Goal: Task Accomplishment & Management: Complete application form

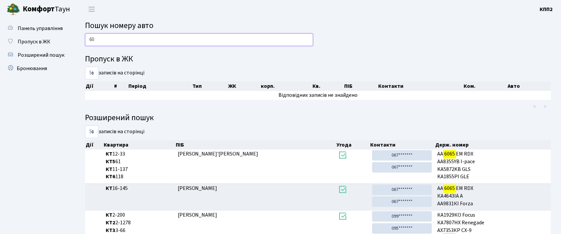
type input "6"
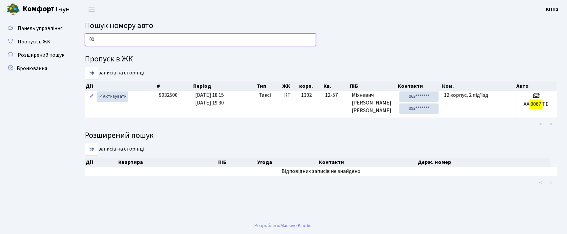
type input "0"
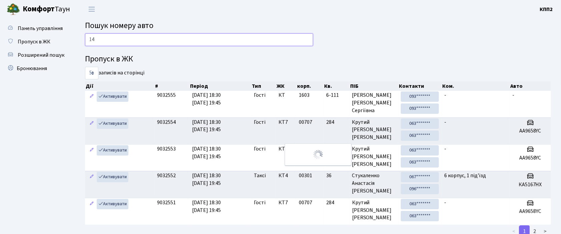
type input "1"
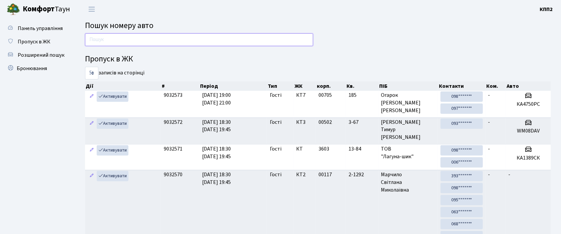
type input "7"
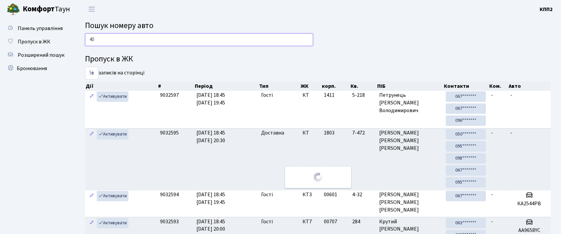
type input "4"
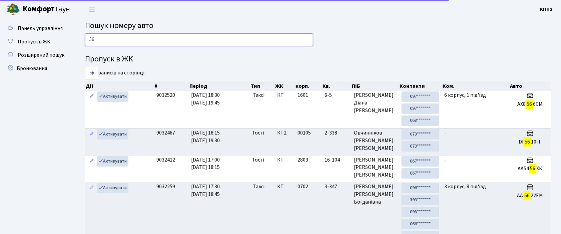
type input "5"
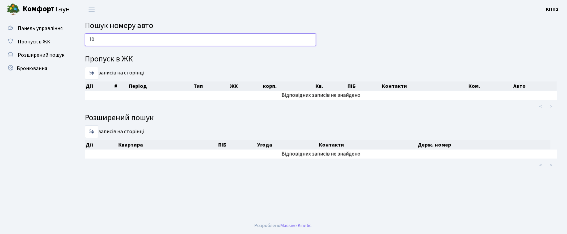
type input "1"
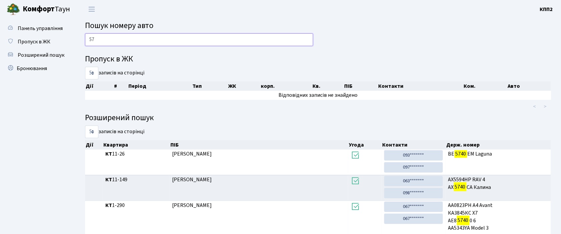
type input "5"
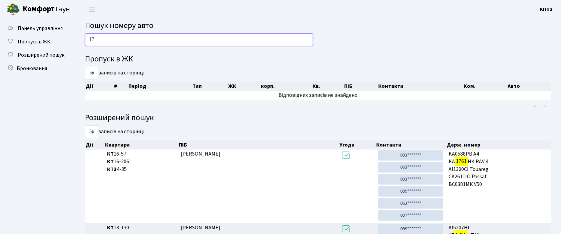
type input "1"
type input "1761"
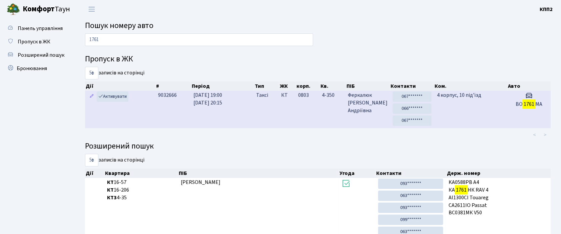
click at [480, 110] on td "4 корпус, 10 під'їзд" at bounding box center [470, 109] width 73 height 37
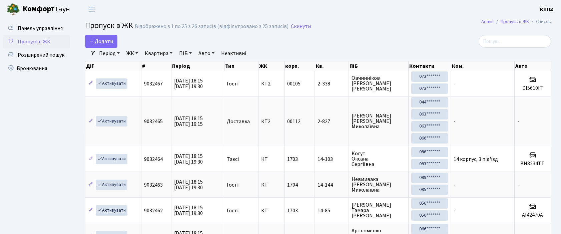
select select "25"
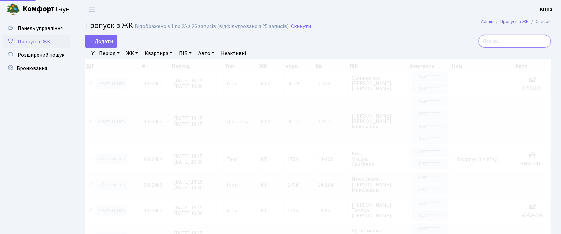
drag, startPoint x: 0, startPoint y: 0, endPoint x: 503, endPoint y: 40, distance: 505.0
click at [503, 40] on input "search" at bounding box center [514, 41] width 72 height 13
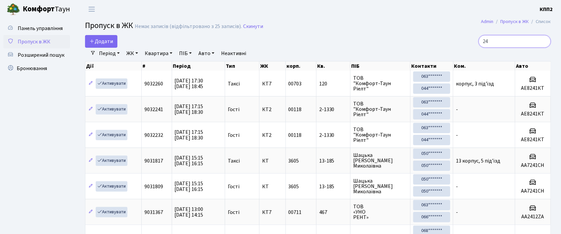
type input "2"
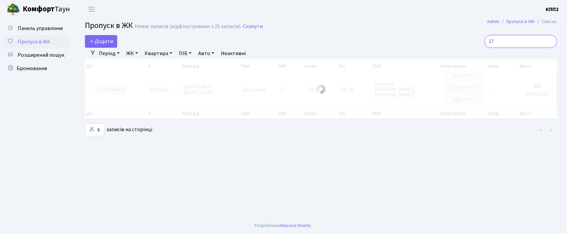
type input "1"
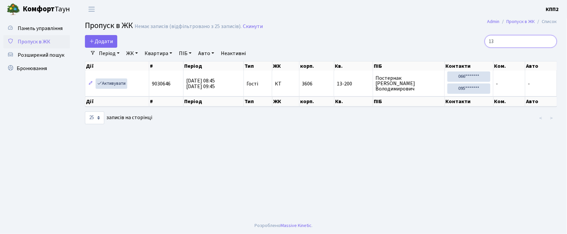
type input "1"
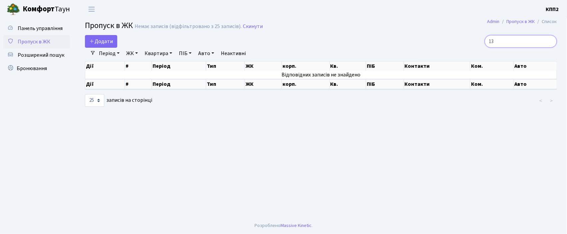
type input "1"
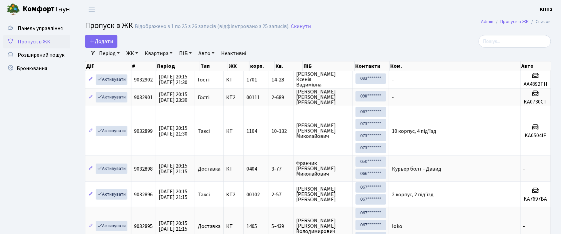
click at [292, 46] on div "Додати" at bounding box center [238, 41] width 307 height 13
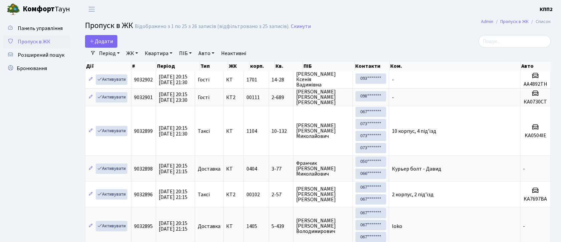
click at [415, 28] on h2 "Пропуск в ЖК Відображено з 1 по 25 з 26 записів (відфільтровано з 25 записів). …" at bounding box center [318, 26] width 466 height 11
click at [495, 44] on input "search" at bounding box center [514, 41] width 72 height 13
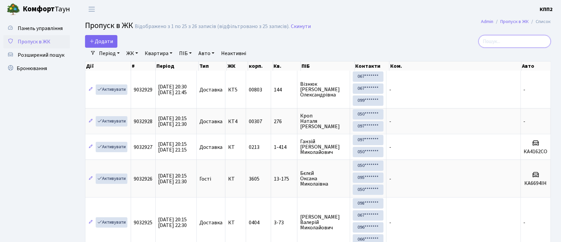
click at [495, 42] on input "search" at bounding box center [514, 41] width 72 height 13
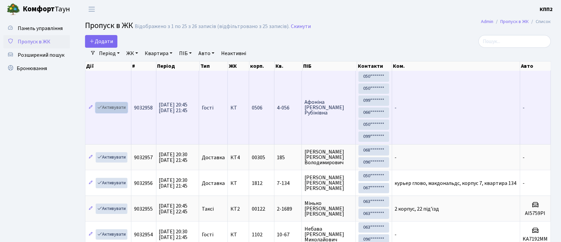
click at [100, 109] on icon at bounding box center [99, 107] width 5 height 5
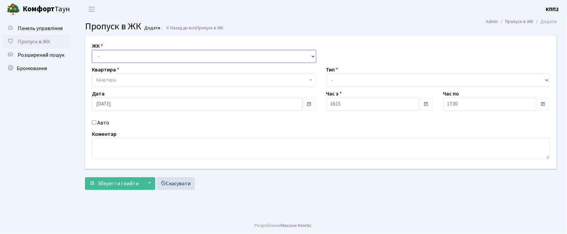
click at [108, 59] on select "- КТ, вул. Регенераторна, 4 КТ2, просп. [STREET_ADDRESS] [STREET_ADDRESS] [PERS…" at bounding box center [204, 56] width 224 height 13
select select "271"
click at [92, 50] on select "- КТ, вул. Регенераторна, 4 КТ2, просп. [STREET_ADDRESS] [STREET_ADDRESS] [PERS…" at bounding box center [204, 56] width 224 height 13
select select
click at [106, 75] on span "Квартира" at bounding box center [204, 80] width 224 height 13
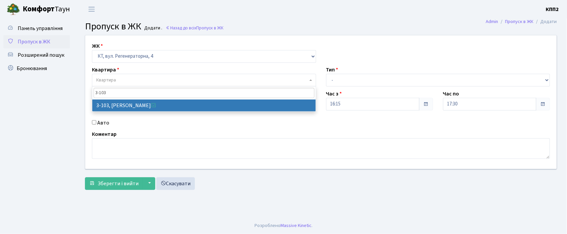
type input "3-103"
select select "912"
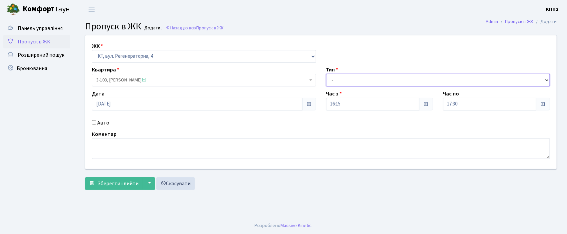
click at [343, 77] on select "- Доставка Таксі Гості Сервіс" at bounding box center [438, 80] width 224 height 13
select select "2"
click at [326, 74] on select "- Доставка Таксі Гості Сервіс" at bounding box center [438, 80] width 224 height 13
click at [94, 122] on input "Авто" at bounding box center [94, 122] width 4 height 4
checkbox input "true"
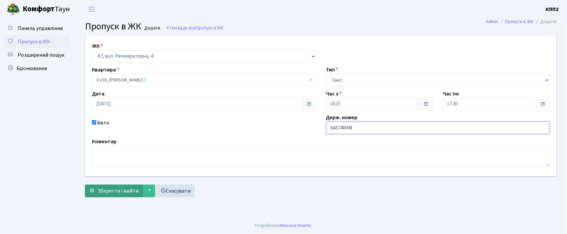
type input "КА5740НМ"
click at [115, 191] on span "Зберегти і вийти" at bounding box center [118, 190] width 41 height 7
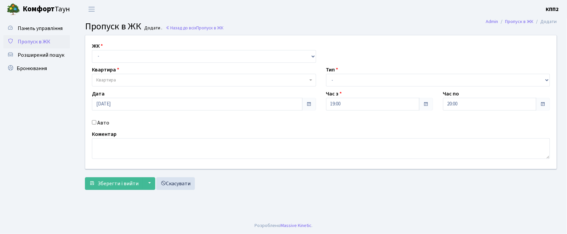
click at [94, 121] on input "Авто" at bounding box center [94, 122] width 4 height 4
checkbox input "true"
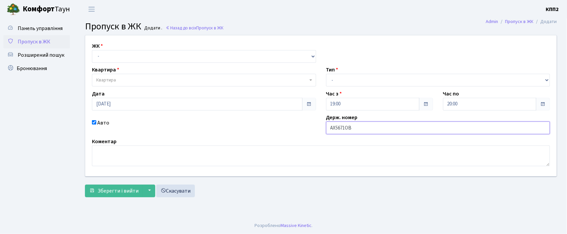
type input "АХ5671ОВ"
click at [100, 54] on select "- КТ, вул. Регенераторна, 4 КТ2, просп. [STREET_ADDRESS] [STREET_ADDRESS] [PERS…" at bounding box center [204, 56] width 224 height 13
select select "271"
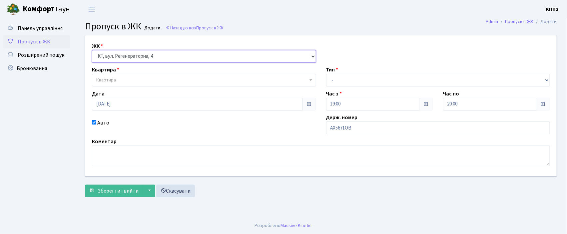
click at [92, 50] on select "- КТ, вул. Регенераторна, 4 КТ2, просп. [STREET_ADDRESS] [STREET_ADDRESS] [PERS…" at bounding box center [204, 56] width 224 height 13
select select
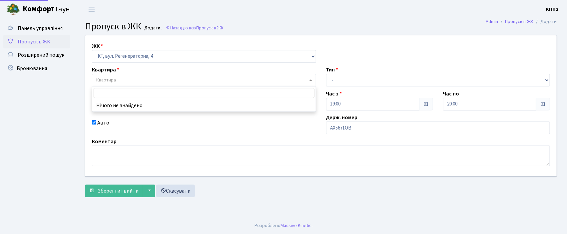
click at [107, 83] on span "Квартира" at bounding box center [106, 80] width 20 height 7
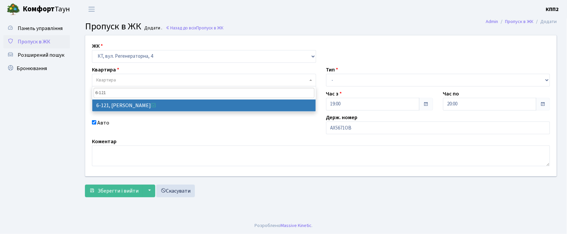
type input "6-121"
select select "5257"
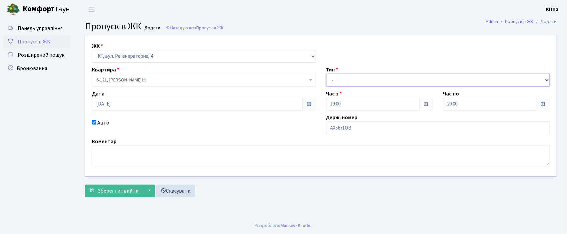
click at [331, 80] on select "- Доставка Таксі Гості Сервіс" at bounding box center [438, 80] width 224 height 13
select select "2"
click at [326, 74] on select "- Доставка Таксі Гості Сервіс" at bounding box center [438, 80] width 224 height 13
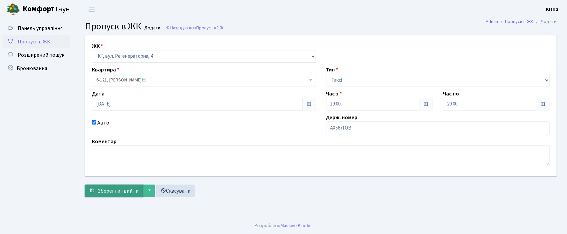
click at [116, 194] on span "Зберегти і вийти" at bounding box center [118, 190] width 41 height 7
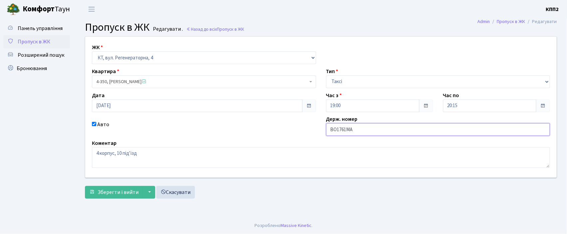
click at [376, 131] on input "ВО1761МА" at bounding box center [438, 129] width 224 height 13
type input "ВО1761СА"
click at [109, 191] on span "Зберегти і вийти" at bounding box center [118, 191] width 41 height 7
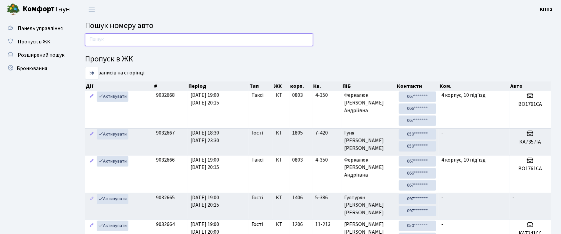
click at [89, 39] on input "text" at bounding box center [199, 39] width 228 height 13
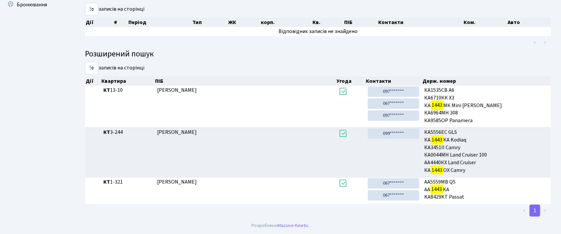
scroll to position [36, 0]
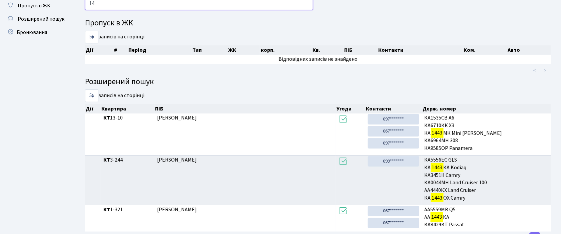
type input "1"
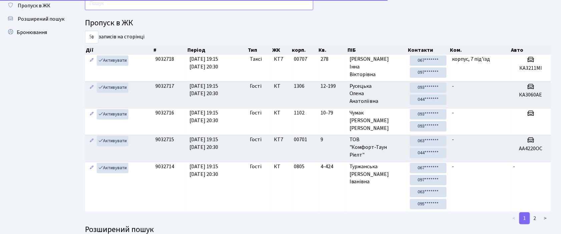
scroll to position [0, 0]
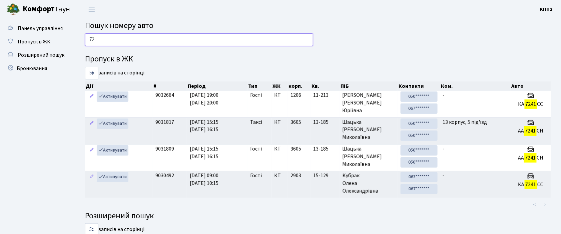
type input "7"
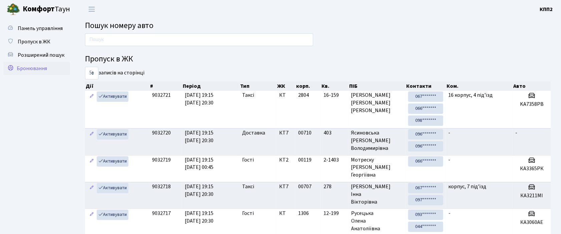
click at [44, 71] on span "Бронювання" at bounding box center [32, 68] width 30 height 7
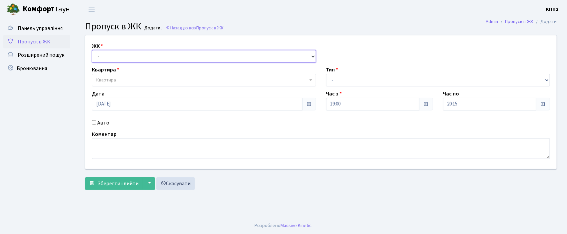
click at [105, 58] on select "- КТ, вул. Регенераторна, 4 КТ2, просп. Соборності, 17 КТ3, вул. Березнева, 16 …" at bounding box center [204, 56] width 224 height 13
select select "271"
click at [92, 50] on select "- КТ, вул. Регенераторна, 4 КТ2, просп. Соборності, 17 КТ3, вул. Березнева, 16 …" at bounding box center [204, 56] width 224 height 13
select select
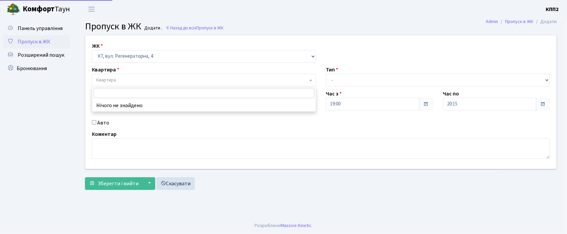
click at [107, 77] on span "Квартира" at bounding box center [106, 80] width 20 height 7
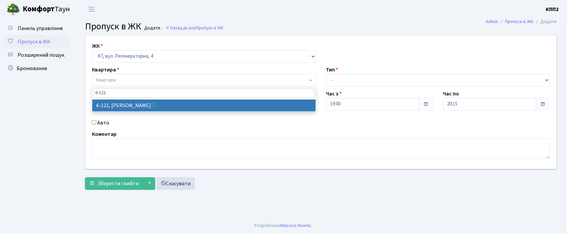
type input "6-121"
select select "5257"
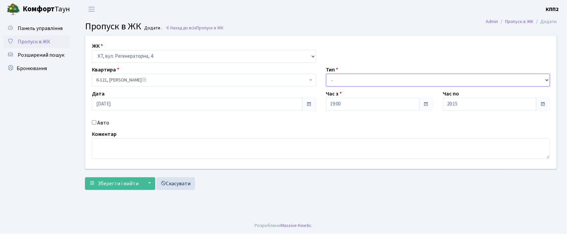
click at [334, 75] on select "- Доставка Таксі Гості Сервіс" at bounding box center [438, 80] width 224 height 13
select select "3"
click at [326, 74] on select "- Доставка Таксі Гості Сервіс" at bounding box center [438, 80] width 224 height 13
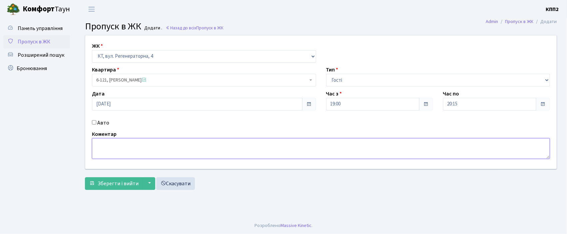
click at [113, 149] on textarea at bounding box center [321, 148] width 458 height 21
type textarea "ВСІХХХ"
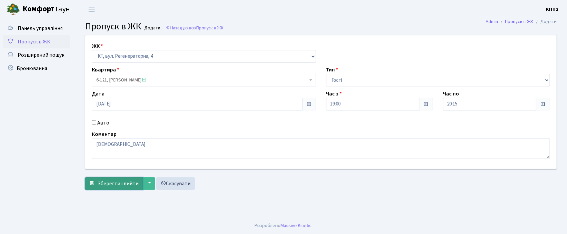
click at [119, 184] on span "Зберегти і вийти" at bounding box center [118, 183] width 41 height 7
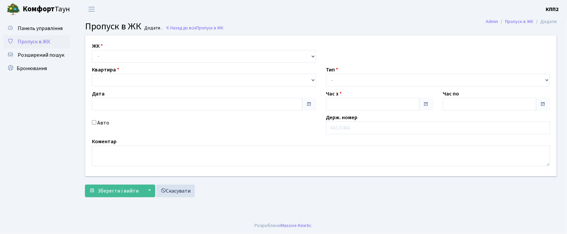
type input "[DATE]"
type input "19:00"
type input "20:15"
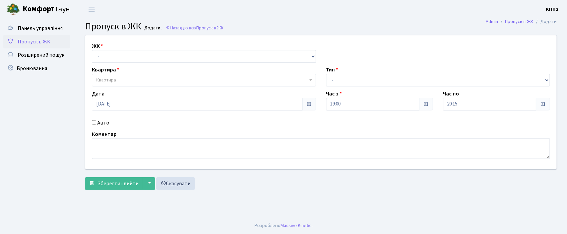
click at [93, 121] on input "Авто" at bounding box center [94, 122] width 4 height 4
checkbox input "true"
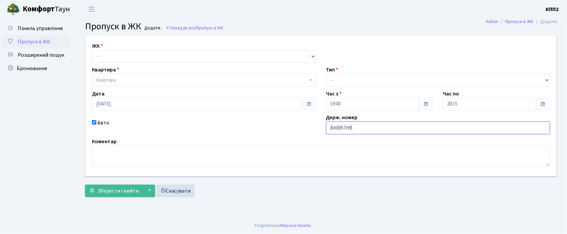
type input "ВК6957НВ"
click at [99, 78] on span "Квартира" at bounding box center [106, 80] width 20 height 7
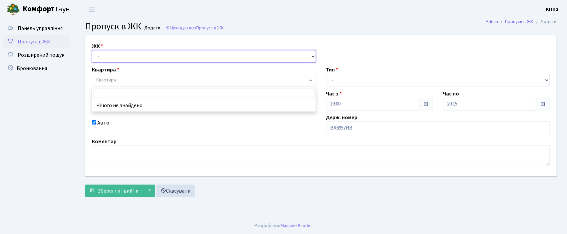
click at [114, 53] on select "- КТ, вул. Регенераторна, 4 КТ2, просп. [STREET_ADDRESS] [STREET_ADDRESS] [PERS…" at bounding box center [204, 56] width 224 height 13
select select "271"
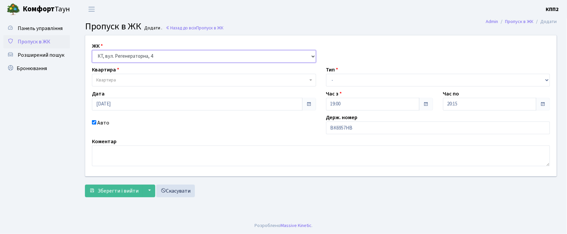
click at [92, 50] on select "- КТ, вул. Регенераторна, 4 КТ2, просп. [STREET_ADDRESS] [STREET_ADDRESS] [PERS…" at bounding box center [204, 56] width 224 height 13
select select
click at [111, 77] on span "Квартира" at bounding box center [106, 80] width 20 height 7
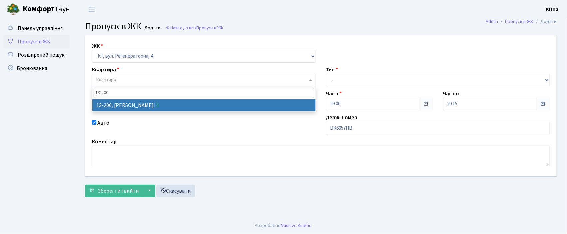
type input "13-200"
select select "7846"
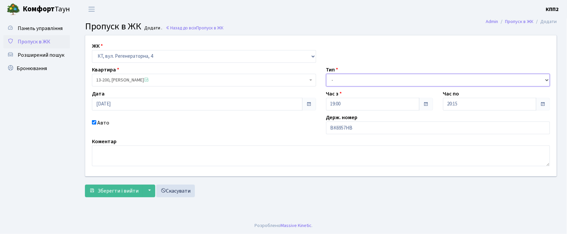
click at [337, 76] on select "- Доставка Таксі Гості Сервіс" at bounding box center [438, 80] width 224 height 13
select select "2"
click at [326, 74] on select "- Доставка Таксі Гості Сервіс" at bounding box center [438, 80] width 224 height 13
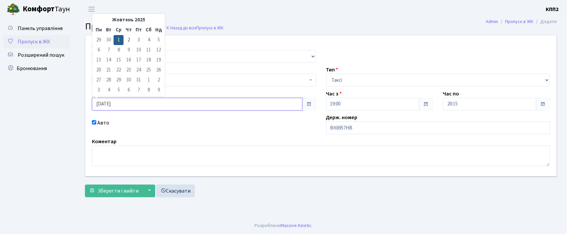
click at [100, 103] on input "[DATE]" at bounding box center [197, 104] width 211 height 13
click at [128, 41] on td "2" at bounding box center [129, 40] width 10 height 10
type input "02.10.2025"
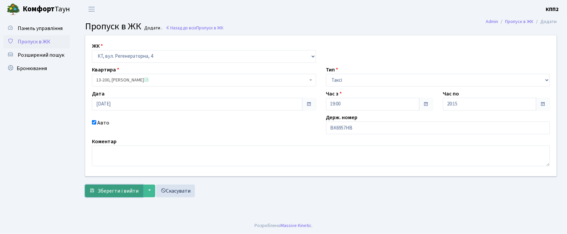
click at [117, 191] on span "Зберегти і вийти" at bounding box center [118, 190] width 41 height 7
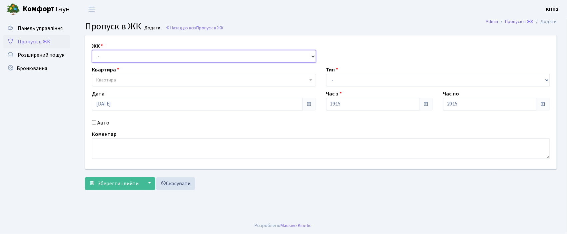
click at [115, 56] on select "- КТ, вул. Регенераторна, 4 КТ2, просп. [STREET_ADDRESS] [STREET_ADDRESS] [PERS…" at bounding box center [204, 56] width 224 height 13
select select "295"
click at [92, 50] on select "- КТ, вул. Регенераторна, 4 КТ2, просп. [STREET_ADDRESS] [STREET_ADDRESS] [PERS…" at bounding box center [204, 56] width 224 height 13
select select
click at [95, 121] on input "Авто" at bounding box center [94, 122] width 4 height 4
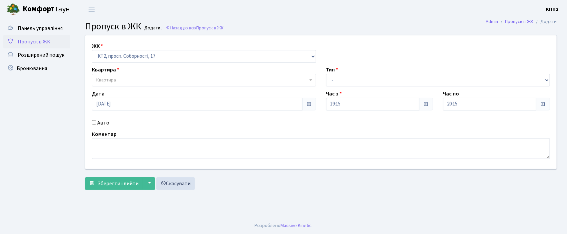
checkbox input "true"
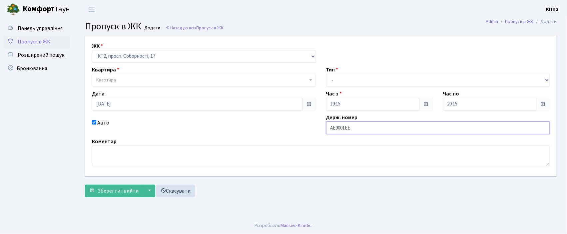
type input "АЕ9001ЕЕ"
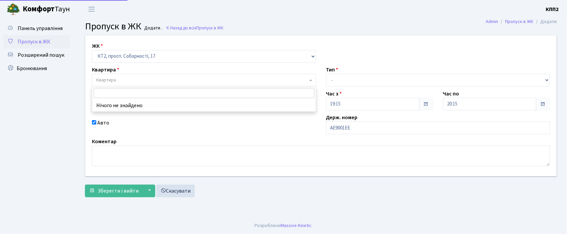
click at [95, 79] on span "Квартира" at bounding box center [204, 80] width 224 height 13
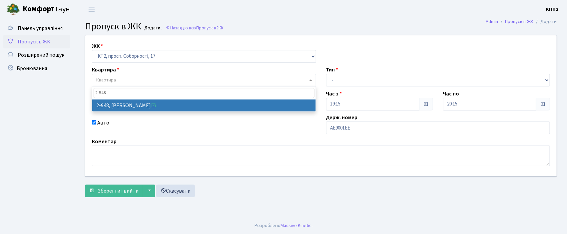
type input "2-948"
select select "15996"
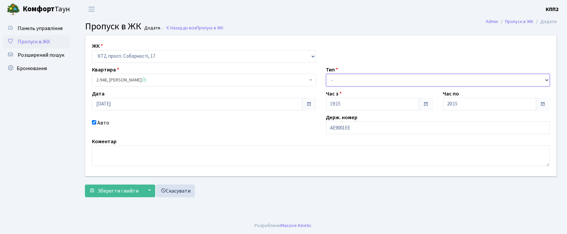
click at [333, 83] on select "- Доставка Таксі Гості Сервіс" at bounding box center [438, 80] width 224 height 13
select select "1"
click at [326, 74] on select "- Доставка Таксі Гості Сервіс" at bounding box center [438, 80] width 224 height 13
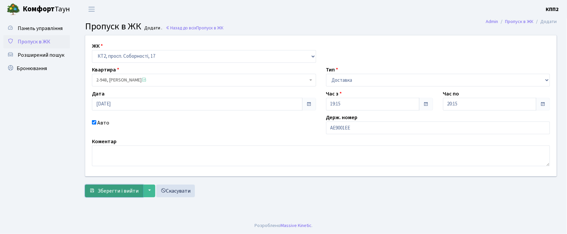
click at [108, 192] on span "Зберегти і вийти" at bounding box center [118, 190] width 41 height 7
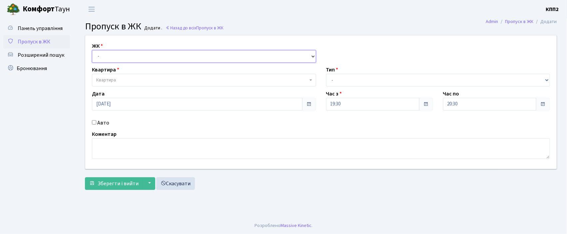
click at [117, 57] on select "- КТ, вул. Регенераторна, 4 КТ2, просп. [STREET_ADDRESS] [STREET_ADDRESS] [PERS…" at bounding box center [204, 56] width 224 height 13
select select "271"
click at [92, 50] on select "- КТ, вул. Регенераторна, 4 КТ2, просп. Соборності, 17 КТ3, вул. Березнева, 16 …" at bounding box center [204, 56] width 224 height 13
select select
click at [111, 55] on select "- КТ, вул. Регенераторна, 4 КТ2, просп. Соборності, 17 КТ3, вул. Березнева, 16 …" at bounding box center [204, 56] width 224 height 13
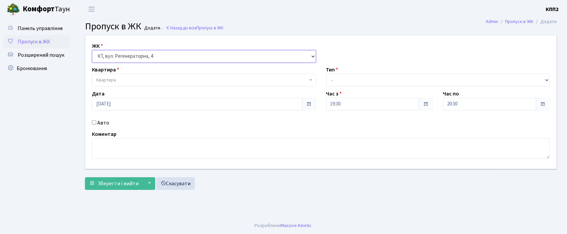
select select "295"
click at [92, 50] on select "- КТ, вул. Регенераторна, 4 КТ2, просп. [STREET_ADDRESS] [STREET_ADDRESS] [PERS…" at bounding box center [204, 56] width 224 height 13
select select
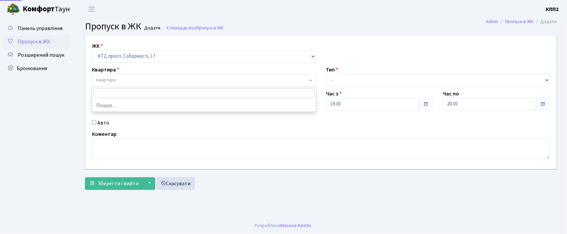
click at [125, 79] on span "Квартира" at bounding box center [202, 80] width 212 height 7
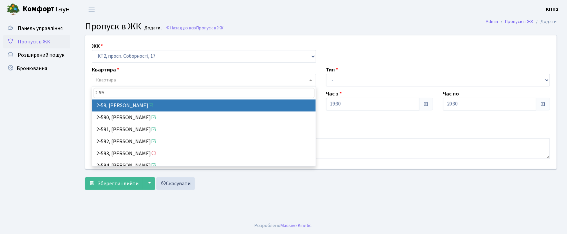
type input "2-59"
select select "15107"
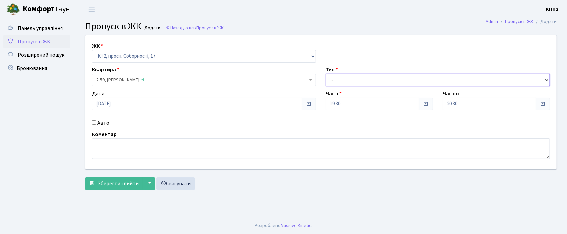
click at [330, 77] on select "- Доставка Таксі Гості Сервіс" at bounding box center [438, 80] width 224 height 13
select select "1"
click at [326, 74] on select "- Доставка Таксі Гості Сервіс" at bounding box center [438, 80] width 224 height 13
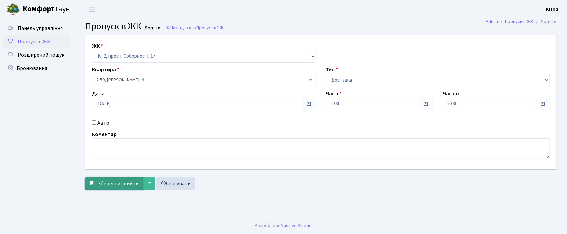
click at [102, 181] on span "Зберегти і вийти" at bounding box center [118, 183] width 41 height 7
click at [95, 123] on input "Авто" at bounding box center [94, 122] width 4 height 4
checkbox input "true"
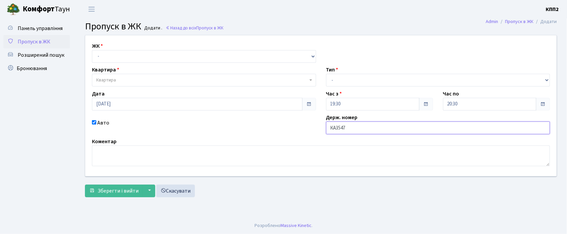
type input "КА3547КІ"
click at [114, 56] on select "- КТ, вул. Регенераторна, 4 КТ2, просп. [STREET_ADDRESS] [STREET_ADDRESS] [PERS…" at bounding box center [204, 56] width 224 height 13
select select "271"
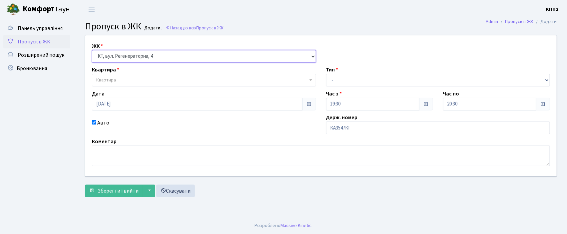
click at [92, 50] on select "- КТ, вул. Регенераторна, 4 КТ2, просп. [STREET_ADDRESS] [STREET_ADDRESS] [PERS…" at bounding box center [204, 56] width 224 height 13
select select
click at [118, 78] on span "Квартира" at bounding box center [202, 80] width 212 height 7
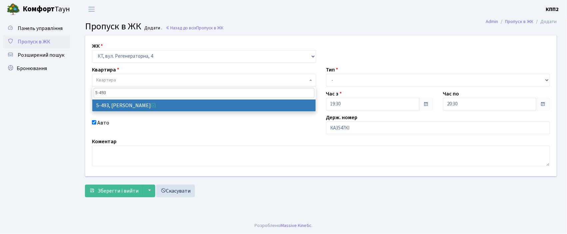
type input "5-493"
select select "2021"
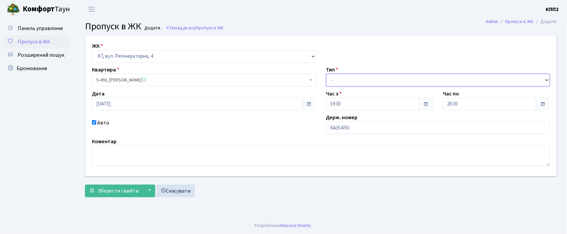
click at [348, 77] on select "- Доставка Таксі Гості Сервіс" at bounding box center [438, 80] width 224 height 13
select select "2"
click at [326, 74] on select "- Доставка Таксі Гості Сервіс" at bounding box center [438, 80] width 224 height 13
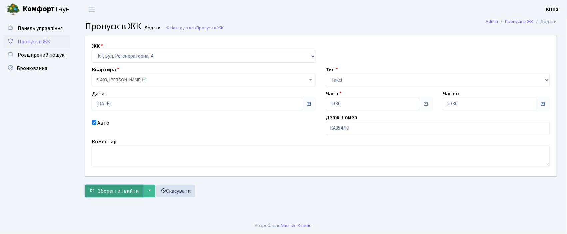
click at [129, 187] on span "Зберегти і вийти" at bounding box center [118, 190] width 41 height 7
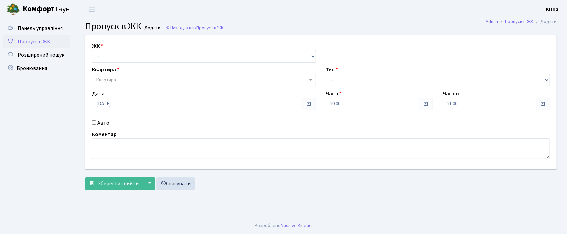
click at [94, 123] on input "Авто" at bounding box center [94, 122] width 4 height 4
checkbox input "true"
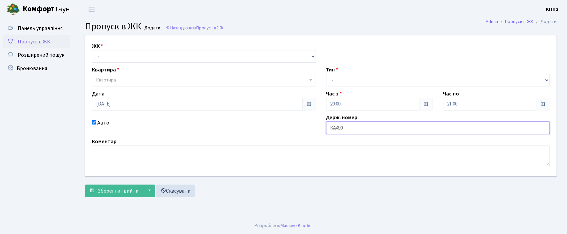
click at [345, 126] on input "КА490" at bounding box center [438, 127] width 224 height 13
click at [351, 131] on input "КА490" at bounding box center [438, 127] width 224 height 13
type input "КА4907РС"
click at [138, 54] on select "- КТ, вул. Регенераторна, 4 КТ2, просп. Соборності, 17 КТ3, вул. Березнева, 16 …" at bounding box center [204, 56] width 224 height 13
select select "302"
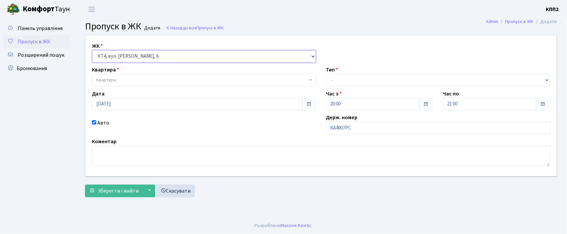
click at [92, 50] on select "- КТ, вул. Регенераторна, 4 КТ2, просп. Соборності, 17 КТ3, вул. Березнева, 16 …" at bounding box center [204, 56] width 224 height 13
select select
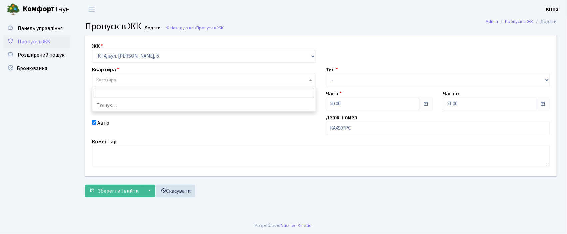
click at [120, 82] on span "Квартира" at bounding box center [202, 80] width 212 height 7
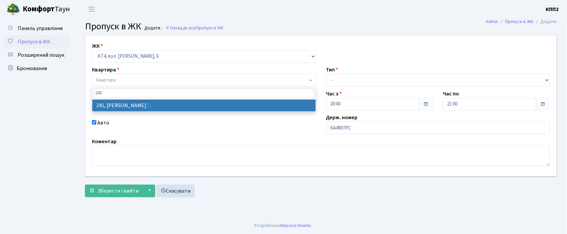
type input "241"
select select "16958"
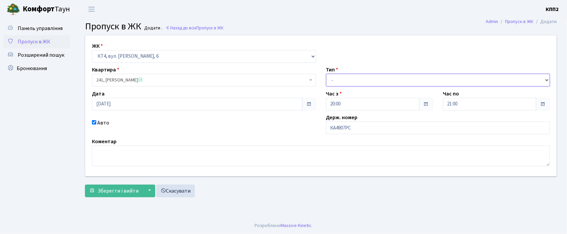
click at [343, 80] on select "- Доставка Таксі Гості Сервіс" at bounding box center [438, 80] width 224 height 13
select select "2"
click at [326, 74] on select "- Доставка Таксі Гості Сервіс" at bounding box center [438, 80] width 224 height 13
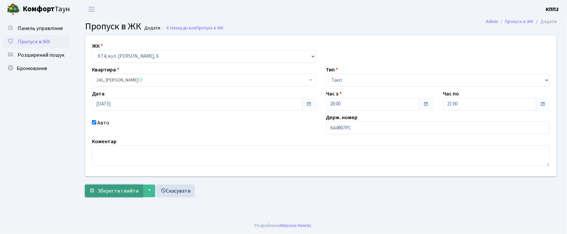
click at [106, 190] on span "Зберегти і вийти" at bounding box center [118, 190] width 41 height 7
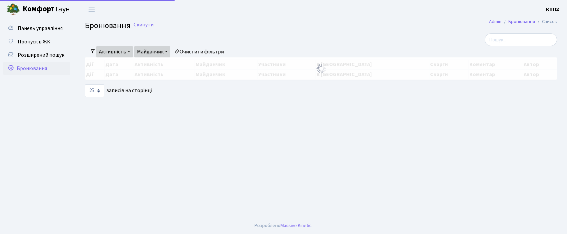
select select "25"
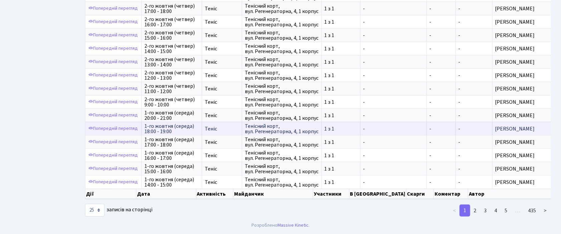
scroll to position [231, 0]
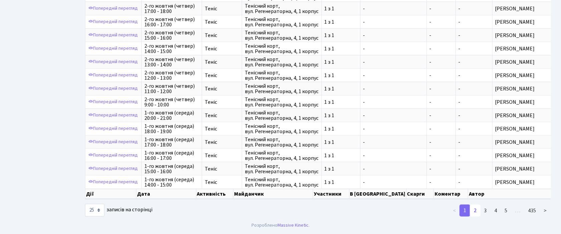
click at [475, 213] on link "2" at bounding box center [475, 210] width 11 height 12
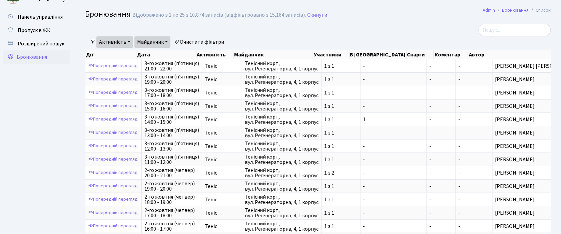
scroll to position [9, 0]
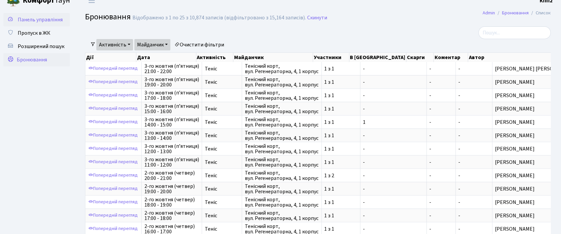
click at [65, 20] on link "Панель управління" at bounding box center [36, 19] width 67 height 13
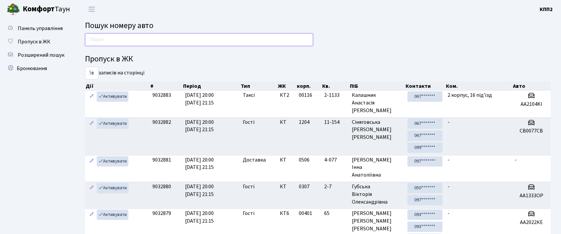
click at [102, 43] on input "text" at bounding box center [199, 39] width 228 height 13
click at [27, 71] on span "Бронювання" at bounding box center [32, 68] width 30 height 7
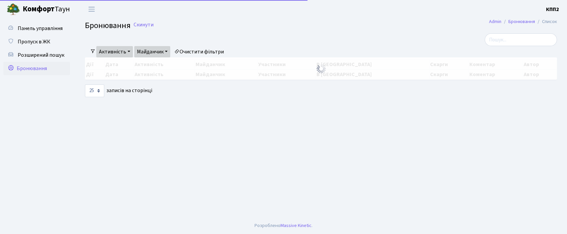
select select "25"
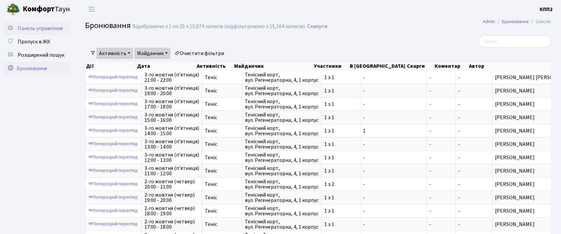
click at [54, 27] on span "Панель управління" at bounding box center [40, 28] width 45 height 7
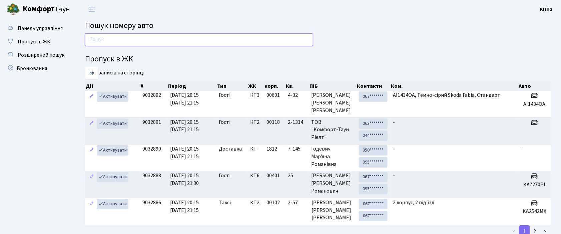
click at [152, 39] on input "text" at bounding box center [199, 39] width 228 height 13
click at [300, 64] on h4 "Пропуск в ЖК" at bounding box center [318, 59] width 466 height 10
click at [233, 37] on input "text" at bounding box center [199, 39] width 228 height 13
click at [314, 59] on h4 "Пропуск в ЖК" at bounding box center [318, 59] width 466 height 10
click at [231, 41] on input "text" at bounding box center [199, 39] width 228 height 13
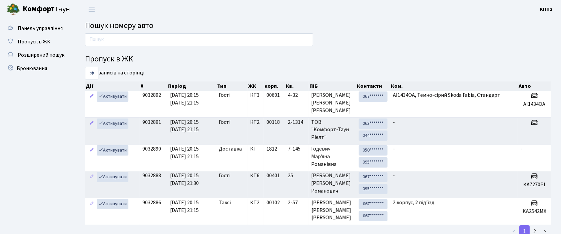
drag, startPoint x: 316, startPoint y: 59, endPoint x: 316, endPoint y: 63, distance: 3.4
click at [316, 59] on h4 "Пропуск в ЖК" at bounding box center [318, 59] width 466 height 10
click at [299, 61] on h4 "Пропуск в ЖК" at bounding box center [318, 59] width 466 height 10
click at [227, 55] on h4 "Пропуск в ЖК" at bounding box center [318, 59] width 466 height 10
click at [227, 43] on input "text" at bounding box center [199, 39] width 228 height 13
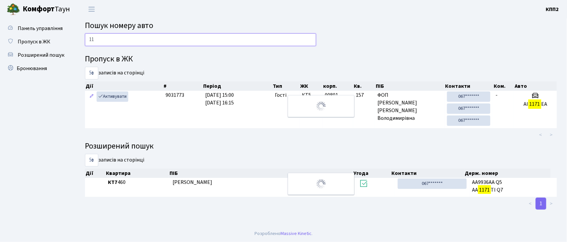
type input "1"
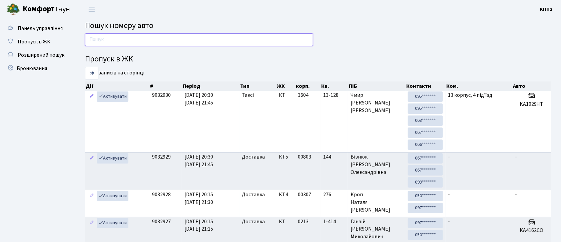
drag, startPoint x: 173, startPoint y: 39, endPoint x: 182, endPoint y: 32, distance: 11.7
click at [173, 39] on input "text" at bounding box center [199, 39] width 228 height 13
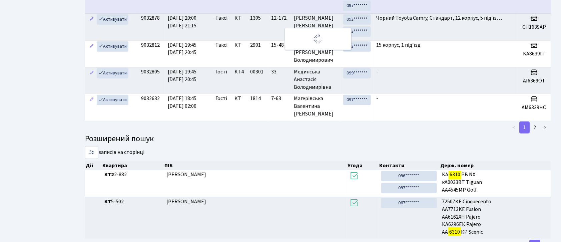
scroll to position [6, 0]
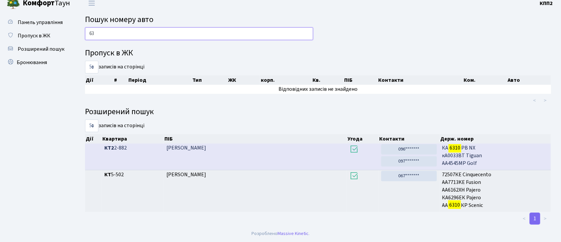
type input "6"
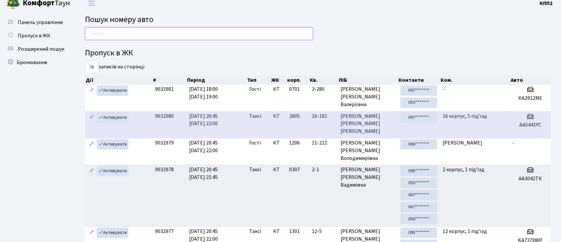
scroll to position [0, 0]
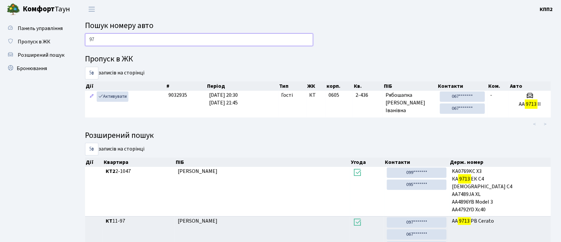
type input "9"
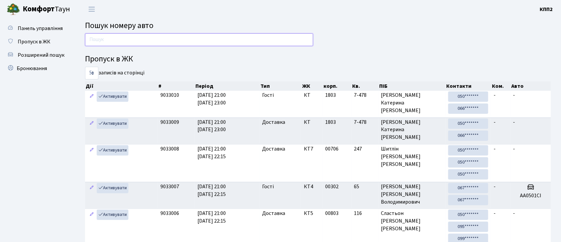
click at [169, 38] on input "text" at bounding box center [199, 39] width 228 height 13
type input "1"
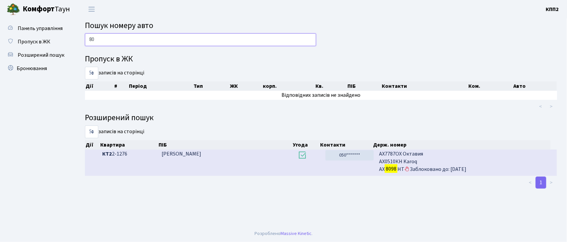
type input "8"
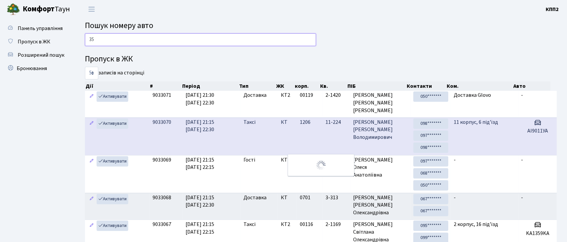
type input "3"
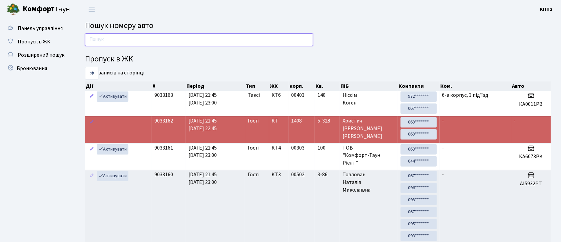
drag, startPoint x: 245, startPoint y: 42, endPoint x: 251, endPoint y: 40, distance: 6.3
click at [245, 42] on input "text" at bounding box center [199, 39] width 228 height 13
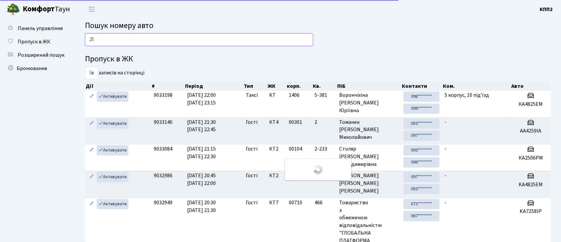
type input "2"
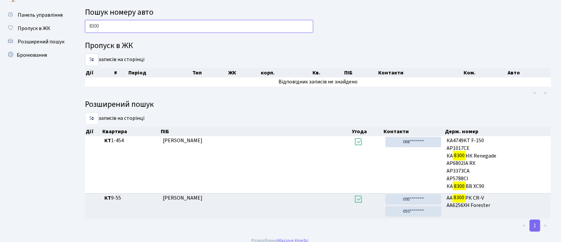
scroll to position [20, 0]
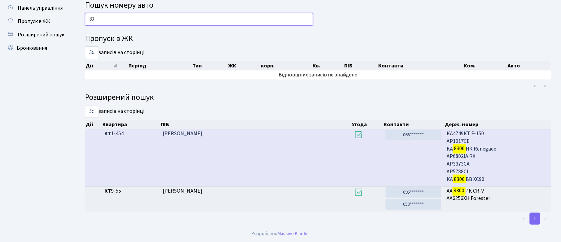
type input "8"
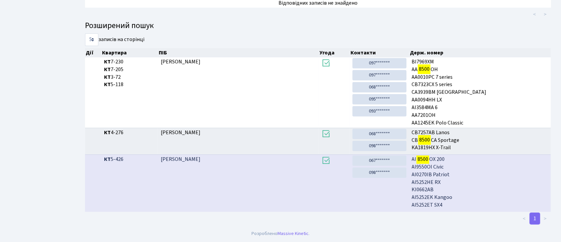
scroll to position [36, 0]
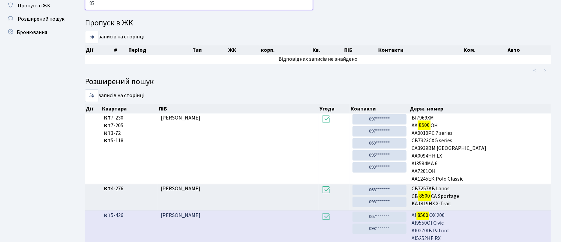
type input "8"
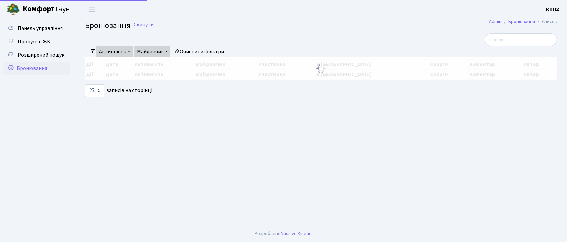
select select "25"
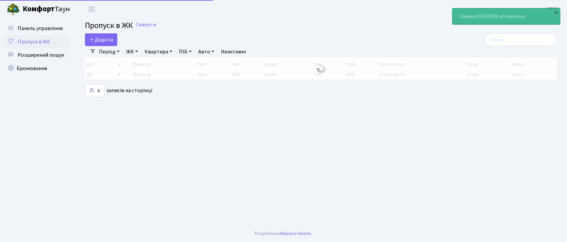
select select "25"
click at [507, 39] on input "search" at bounding box center [521, 39] width 72 height 13
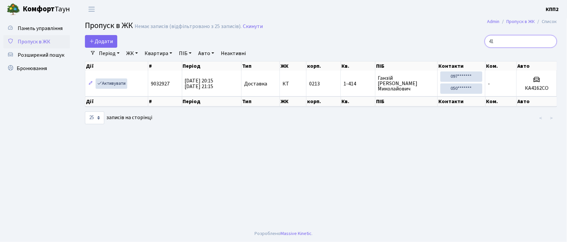
type input "4"
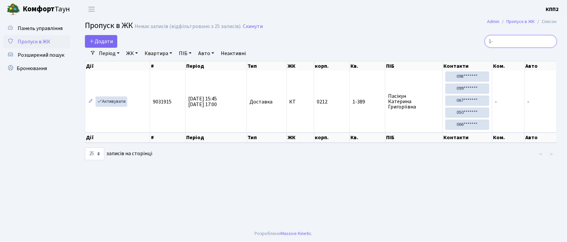
type input "1"
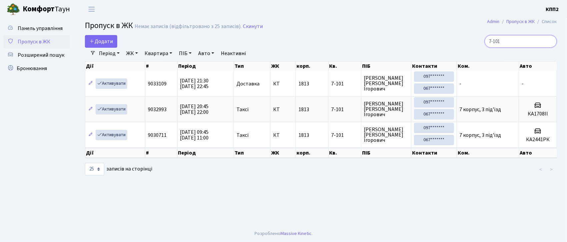
type input "7-101"
click at [116, 86] on link "Активувати" at bounding box center [112, 83] width 32 height 10
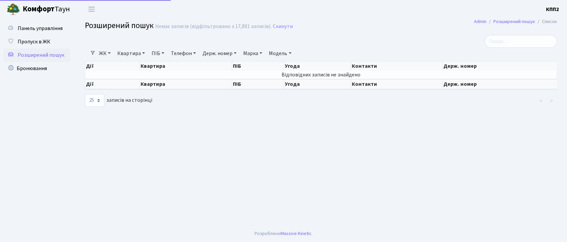
select select "25"
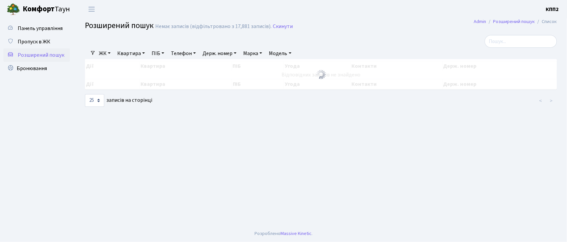
click at [127, 53] on link "Квартира" at bounding box center [131, 53] width 33 height 11
type input "5-77"
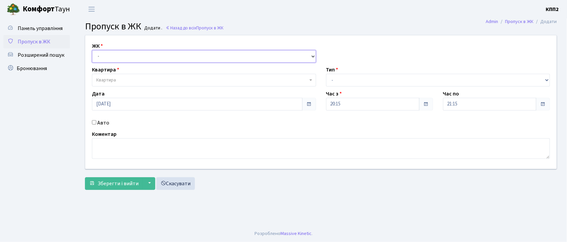
click at [106, 57] on select "- КТ, вул. Регенераторна, 4 КТ2, просп. [STREET_ADDRESS] [STREET_ADDRESS] [PERS…" at bounding box center [204, 56] width 224 height 13
select select "271"
click at [92, 50] on select "- КТ, вул. Регенераторна, 4 КТ2, просп. [STREET_ADDRESS] [STREET_ADDRESS] [PERS…" at bounding box center [204, 56] width 224 height 13
select select
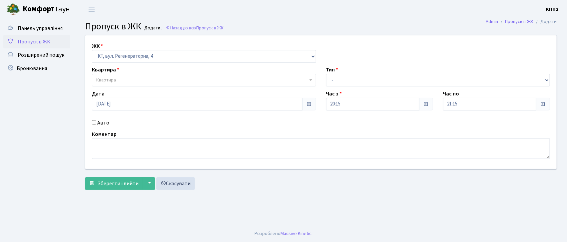
click at [95, 123] on input "Авто" at bounding box center [94, 122] width 4 height 4
checkbox input "true"
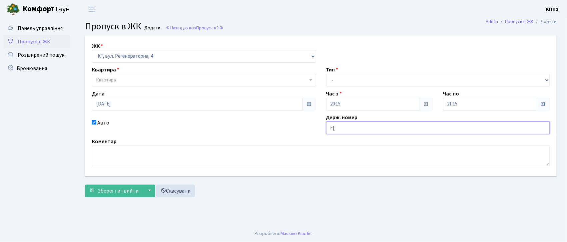
type input "F"
type input "АХ0451ОТ"
click at [107, 77] on span "Квартира" at bounding box center [106, 80] width 20 height 7
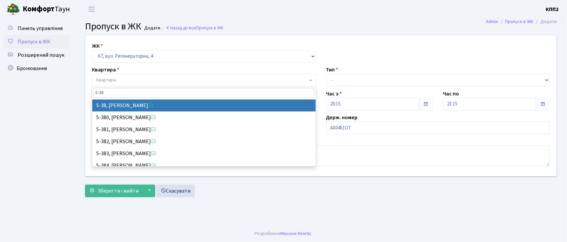
type input "5-38"
select select "2530"
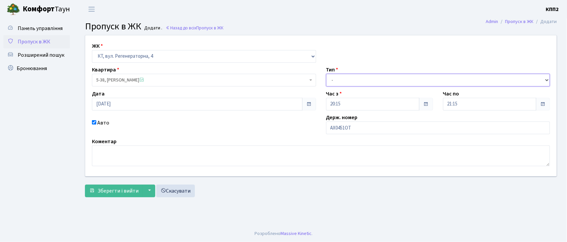
click at [407, 77] on select "- Доставка Таксі Гості Сервіс" at bounding box center [438, 80] width 224 height 13
select select "1"
click at [326, 74] on select "- Доставка Таксі Гості Сервіс" at bounding box center [438, 80] width 224 height 13
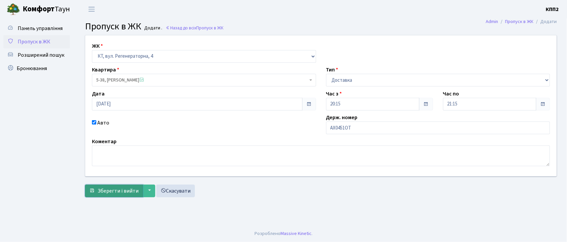
click at [101, 190] on span "Зберегти і вийти" at bounding box center [118, 190] width 41 height 7
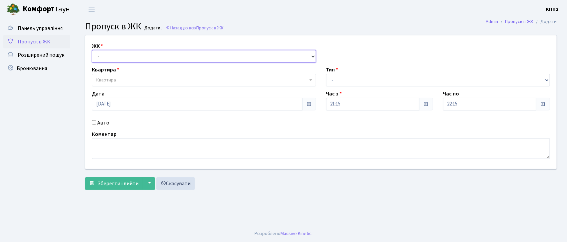
click at [109, 55] on select "- КТ, вул. Регенераторна, 4 КТ2, просп. [STREET_ADDRESS] [STREET_ADDRESS] [PERS…" at bounding box center [204, 56] width 224 height 13
select select "271"
click at [92, 50] on select "- КТ, вул. Регенераторна, 4 КТ2, просп. [STREET_ADDRESS] [STREET_ADDRESS] [PERS…" at bounding box center [204, 56] width 224 height 13
select select
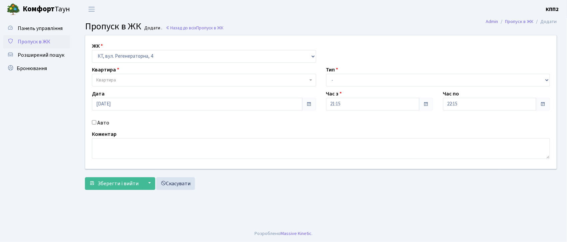
click at [92, 122] on input "Авто" at bounding box center [94, 122] width 4 height 4
checkbox input "true"
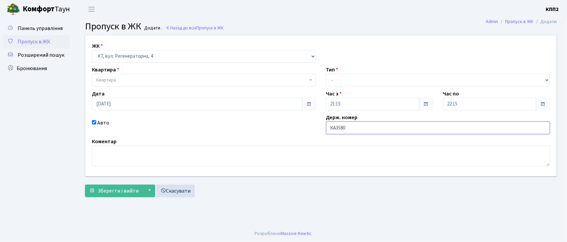
type input "КА3580ІК"
click at [111, 83] on span "Квартира" at bounding box center [106, 80] width 20 height 7
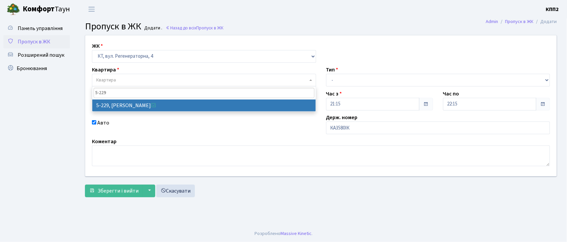
type input "5-229"
select select "2307"
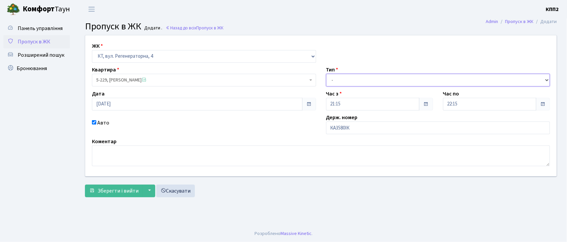
drag, startPoint x: 335, startPoint y: 76, endPoint x: 335, endPoint y: 84, distance: 8.0
click at [335, 76] on select "- Доставка Таксі Гості Сервіс" at bounding box center [438, 80] width 224 height 13
select select "3"
click at [326, 74] on select "- Доставка Таксі Гості Сервіс" at bounding box center [438, 80] width 224 height 13
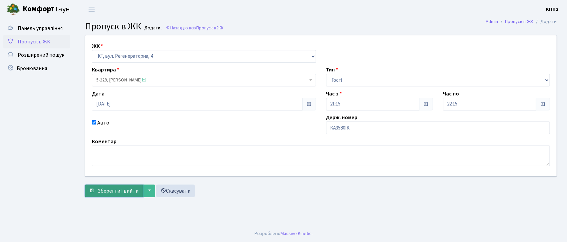
click at [107, 187] on span "Зберегти і вийти" at bounding box center [118, 190] width 41 height 7
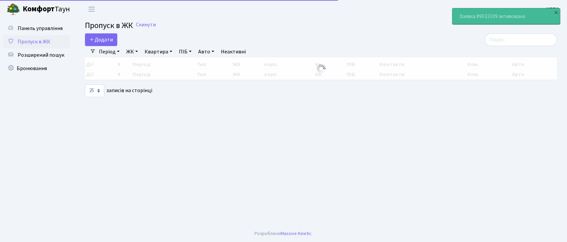
select select "25"
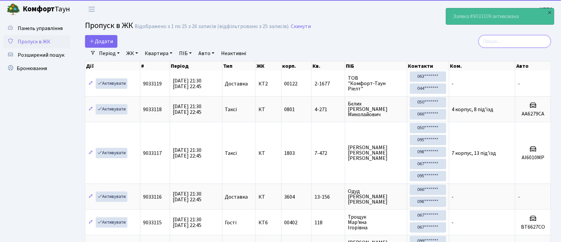
click at [515, 40] on input "search" at bounding box center [514, 41] width 72 height 13
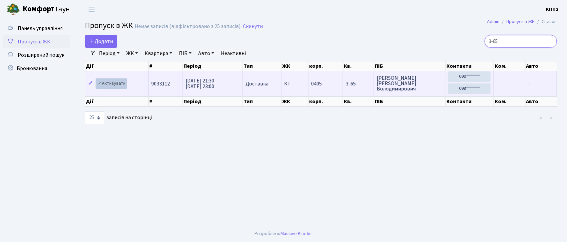
type input "3-65"
click at [106, 85] on link "Активувати" at bounding box center [112, 83] width 32 height 10
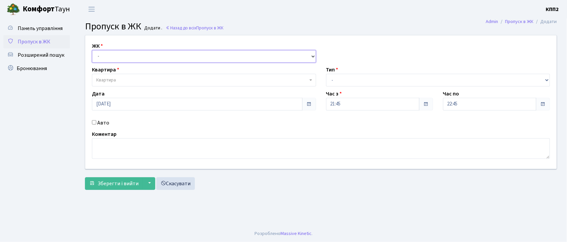
click at [114, 57] on select "- КТ, вул. Регенераторна, 4 КТ2, просп. [STREET_ADDRESS] [STREET_ADDRESS] [PERS…" at bounding box center [204, 56] width 224 height 13
select select "271"
click at [92, 50] on select "- КТ, вул. Регенераторна, 4 КТ2, просп. [STREET_ADDRESS] [STREET_ADDRESS] [PERS…" at bounding box center [204, 56] width 224 height 13
select select
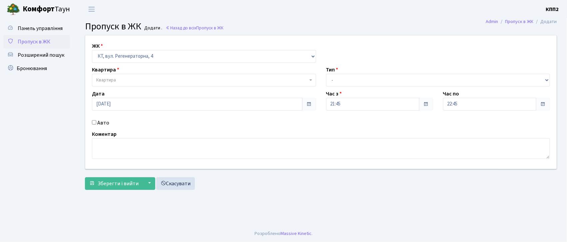
click at [96, 123] on input "Авто" at bounding box center [94, 122] width 4 height 4
checkbox input "true"
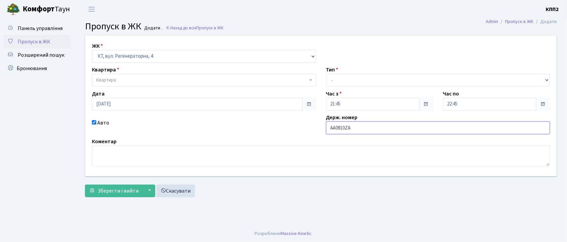
type input "АА0810ZА"
click at [141, 79] on span "Квартира" at bounding box center [202, 80] width 212 height 7
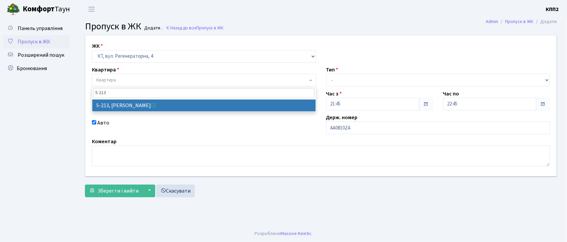
type input "5-213"
select select "2371"
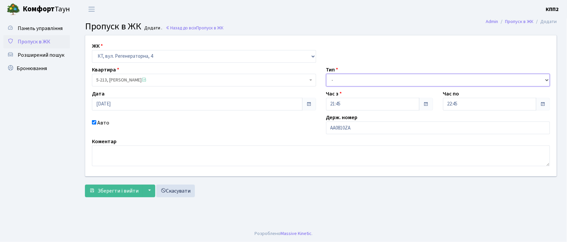
click at [367, 78] on select "- Доставка Таксі Гості Сервіс" at bounding box center [438, 80] width 224 height 13
click at [326, 74] on select "- Доставка Таксі Гості Сервіс" at bounding box center [438, 80] width 224 height 13
click at [340, 80] on select "- Доставка Таксі Гості Сервіс" at bounding box center [438, 80] width 224 height 13
select select "2"
click at [326, 74] on select "- Доставка Таксі Гості Сервіс" at bounding box center [438, 80] width 224 height 13
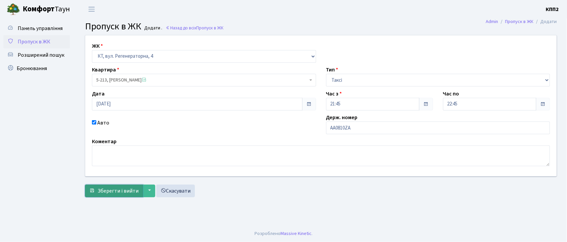
click at [103, 189] on span "Зберегти і вийти" at bounding box center [118, 190] width 41 height 7
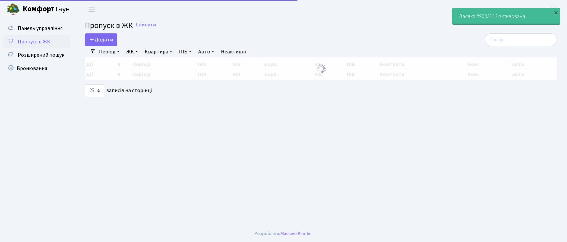
select select "25"
click at [519, 41] on input "search" at bounding box center [521, 39] width 72 height 13
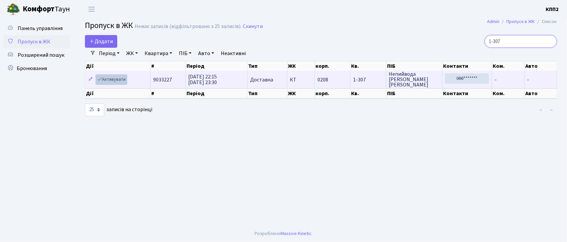
type input "1-307"
click at [112, 83] on link "Активувати" at bounding box center [112, 79] width 32 height 10
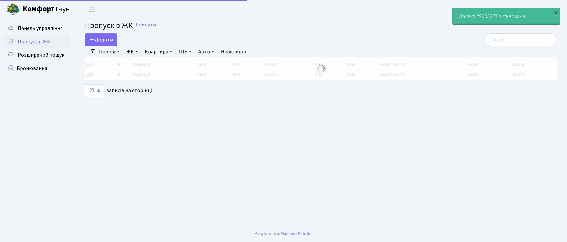
select select "25"
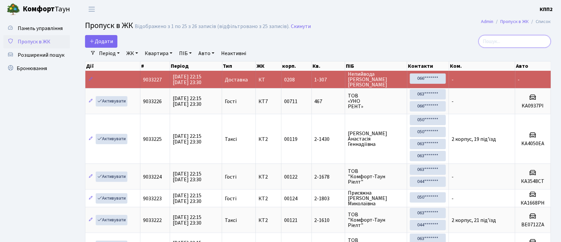
click at [505, 45] on input "search" at bounding box center [514, 41] width 72 height 13
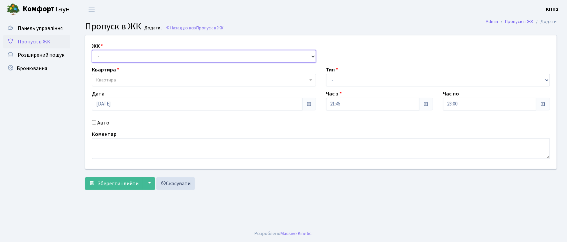
click at [107, 53] on select "- КТ, вул. Регенераторна, 4 КТ2, просп. [STREET_ADDRESS] [STREET_ADDRESS] [PERS…" at bounding box center [204, 56] width 224 height 13
select select "271"
click at [92, 50] on select "- КТ, вул. Регенераторна, 4 КТ2, просп. [STREET_ADDRESS] [STREET_ADDRESS] [PERS…" at bounding box center [204, 56] width 224 height 13
select select
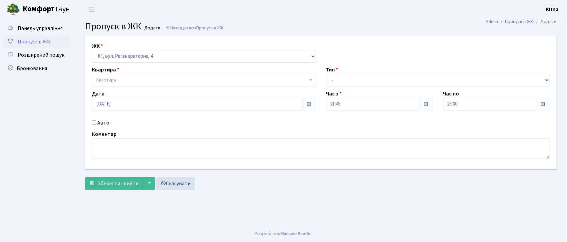
click at [98, 125] on label "Авто" at bounding box center [103, 123] width 12 height 8
click at [96, 124] on input "Авто" at bounding box center [94, 122] width 4 height 4
checkbox input "true"
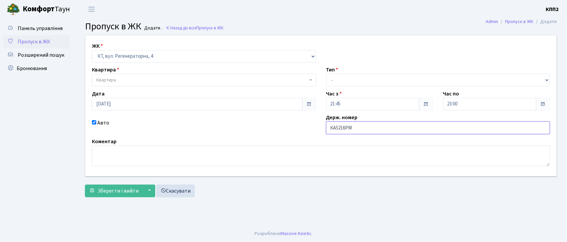
type input "КА5216РМ"
click at [130, 80] on span "Квартира" at bounding box center [202, 80] width 212 height 7
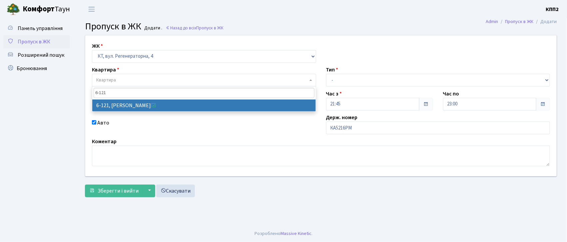
type input "6-121"
select select "5257"
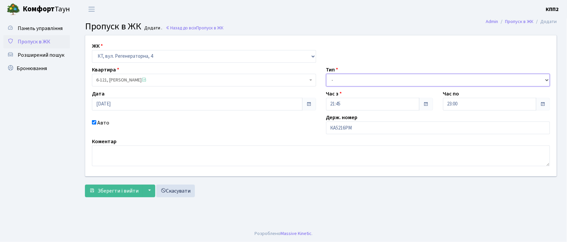
click at [343, 79] on select "- Доставка Таксі Гості Сервіс" at bounding box center [438, 80] width 224 height 13
select select "2"
click at [326, 74] on select "- Доставка Таксі Гості Сервіс" at bounding box center [438, 80] width 224 height 13
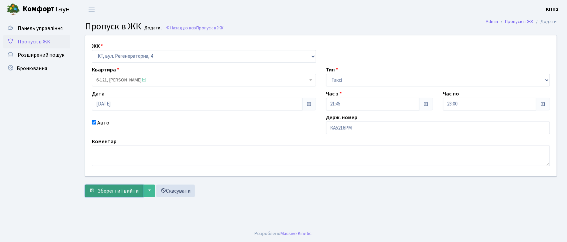
click at [92, 189] on span "submit" at bounding box center [91, 190] width 5 height 5
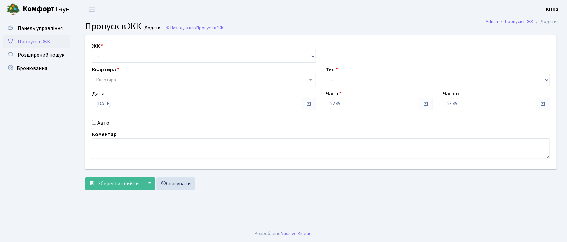
click at [94, 122] on input "Авто" at bounding box center [94, 122] width 4 height 4
checkbox input "true"
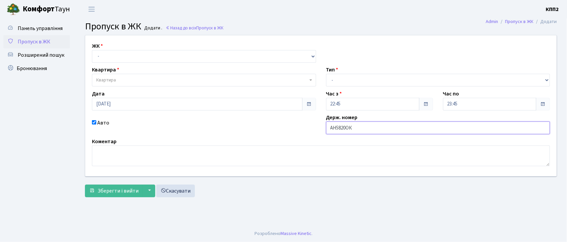
type input "АН5820ОК"
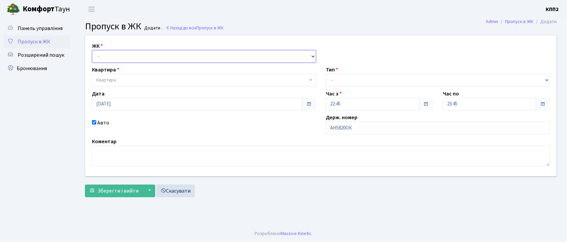
drag, startPoint x: 108, startPoint y: 56, endPoint x: 108, endPoint y: 61, distance: 5.3
click at [108, 56] on select "- КТ, вул. Регенераторна, 4 КТ2, просп. [STREET_ADDRESS] [STREET_ADDRESS] [PERS…" at bounding box center [204, 56] width 224 height 13
select select "302"
click at [92, 50] on select "- КТ, вул. Регенераторна, 4 КТ2, просп. [STREET_ADDRESS] [STREET_ADDRESS] [PERS…" at bounding box center [204, 56] width 224 height 13
select select
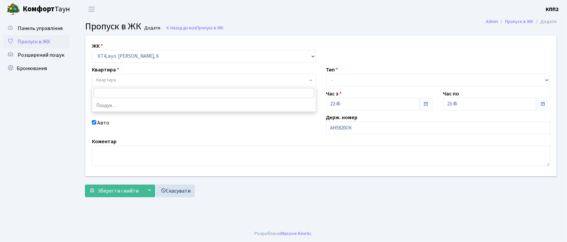
click at [124, 79] on span "Квартира" at bounding box center [202, 80] width 212 height 7
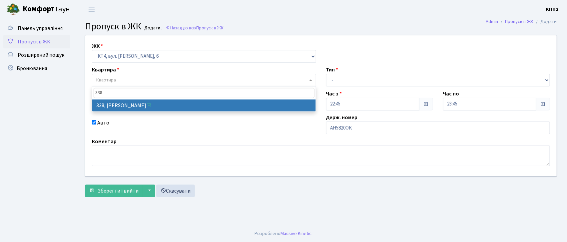
type input "338"
select select "17045"
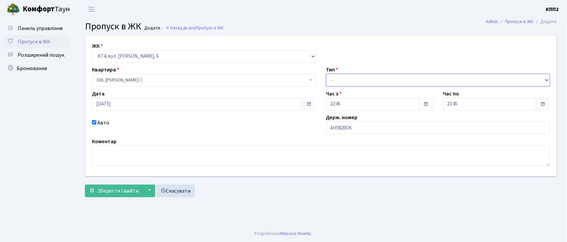
click at [372, 81] on select "- Доставка Таксі Гості Сервіс" at bounding box center [438, 80] width 224 height 13
select select "2"
click at [326, 74] on select "- Доставка Таксі Гості Сервіс" at bounding box center [438, 80] width 224 height 13
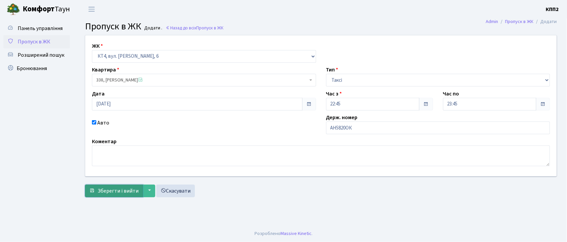
click at [103, 194] on span "Зберегти і вийти" at bounding box center [118, 190] width 41 height 7
